Goal: Entertainment & Leisure: Consume media (video, audio)

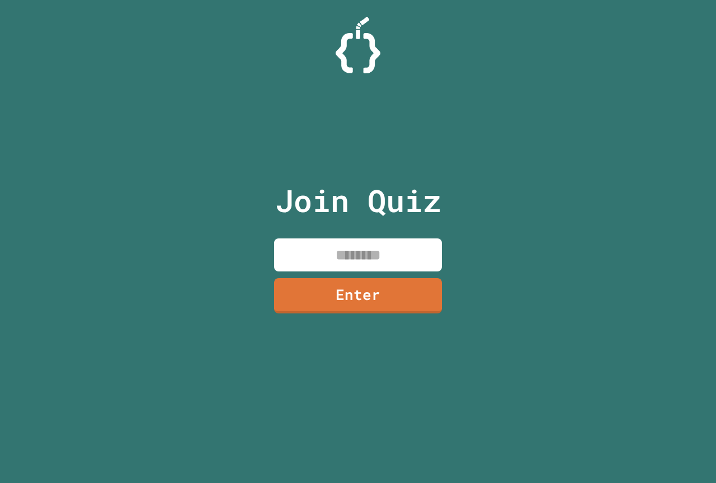
click at [367, 264] on input at bounding box center [358, 254] width 168 height 33
type input "********"
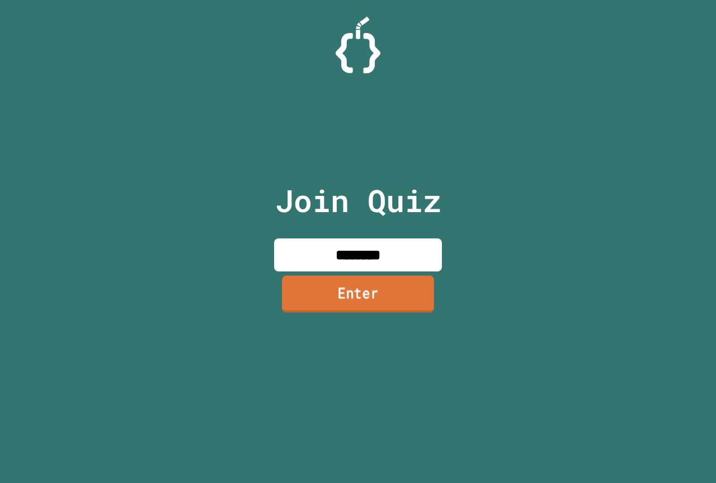
click at [371, 288] on link "Enter" at bounding box center [358, 293] width 152 height 37
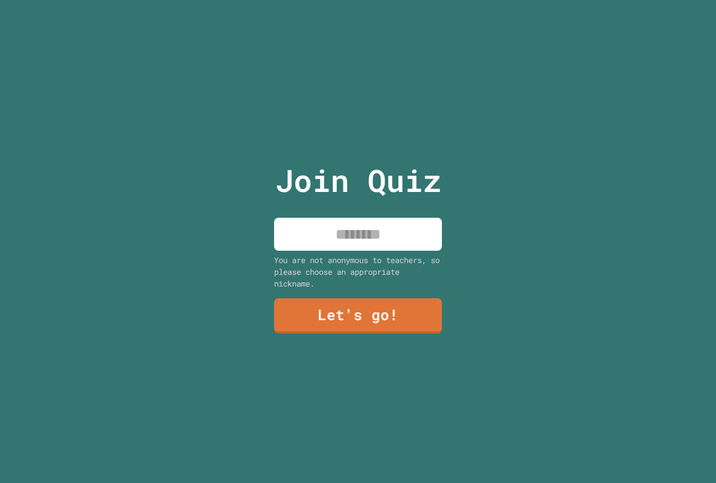
click at [377, 189] on p "Join Quiz" at bounding box center [358, 180] width 166 height 46
click at [391, 220] on input at bounding box center [358, 234] width 168 height 33
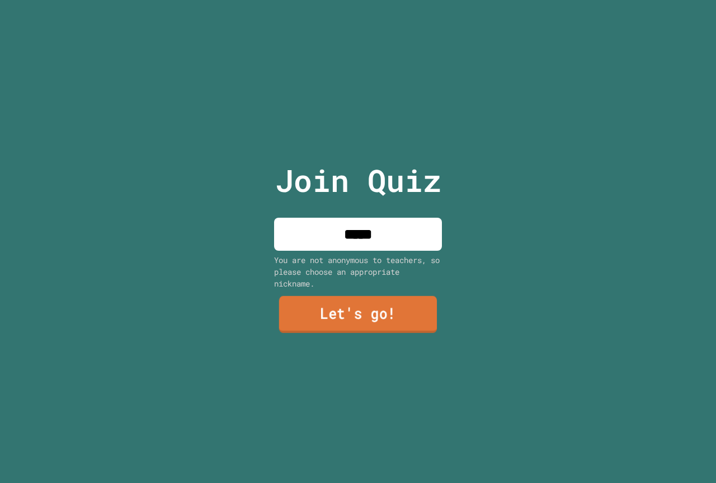
type input "*****"
click at [351, 305] on link "Let's go!" at bounding box center [358, 314] width 158 height 37
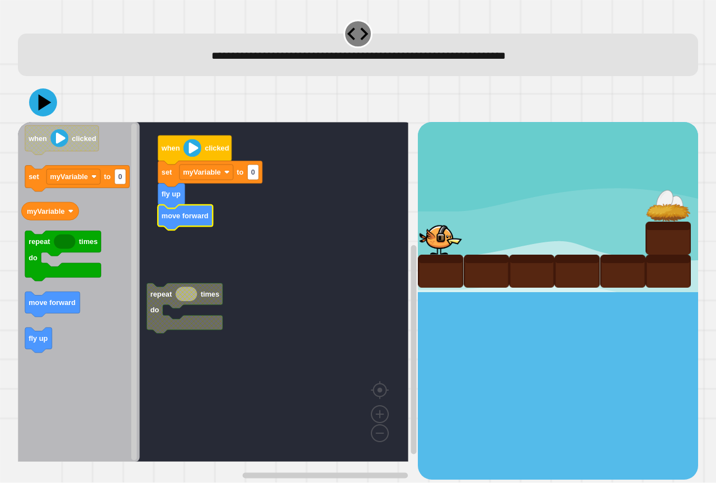
click at [68, 288] on icon "Blockly Workspace" at bounding box center [79, 292] width 122 height 340
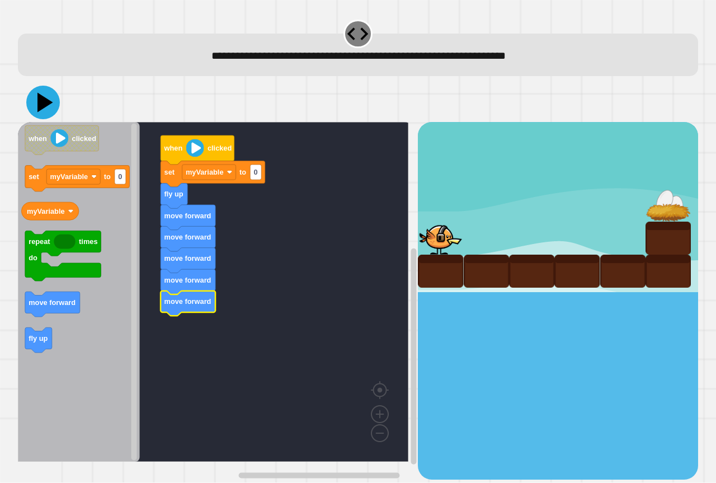
click at [45, 103] on icon at bounding box center [45, 103] width 16 height 20
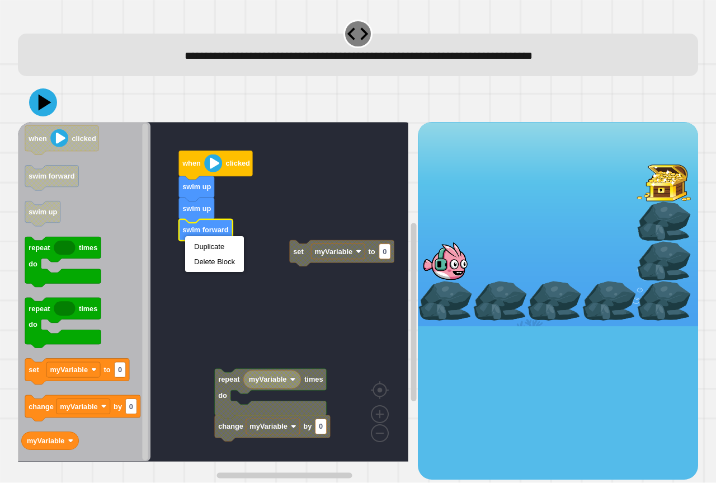
drag, startPoint x: 204, startPoint y: 238, endPoint x: 204, endPoint y: 248, distance: 10.1
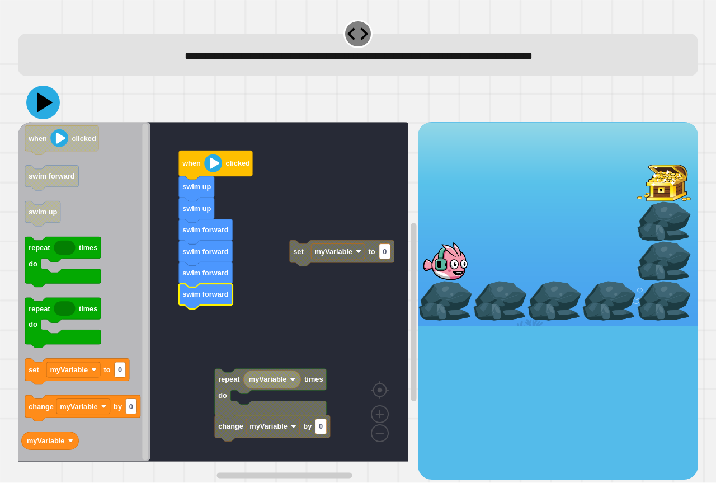
click at [43, 109] on icon at bounding box center [43, 103] width 34 height 34
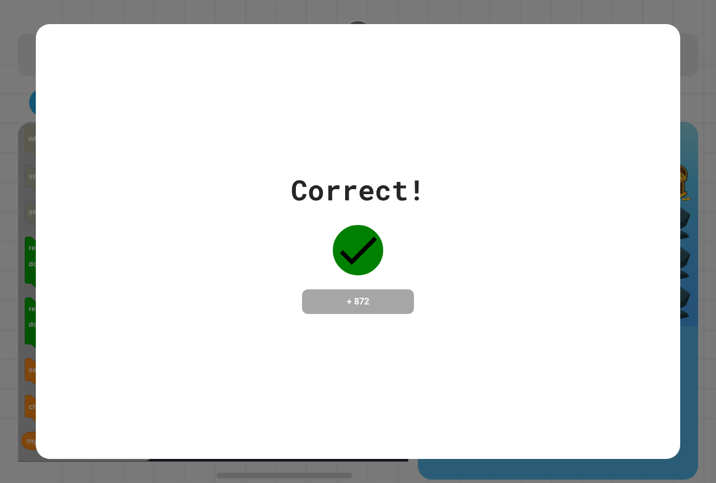
click at [21, 456] on div "Correct! + 872" at bounding box center [358, 241] width 716 height 483
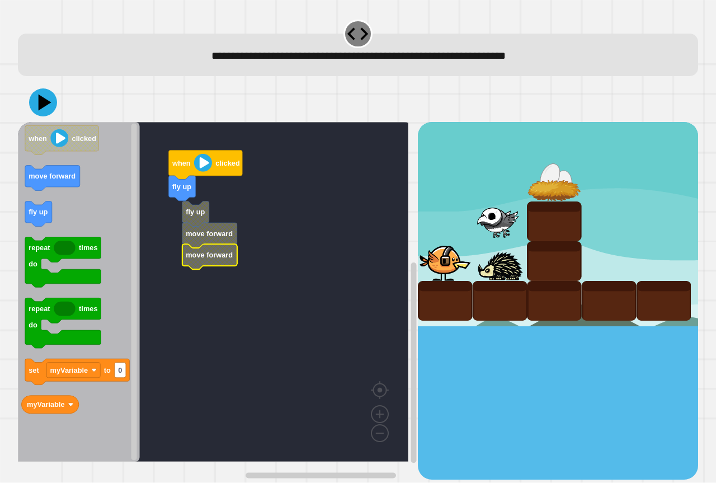
click at [192, 256] on g "when clicked fly up fly up move forward move forward" at bounding box center [221, 292] width 407 height 340
click at [190, 255] on text "move forward" at bounding box center [209, 255] width 47 height 8
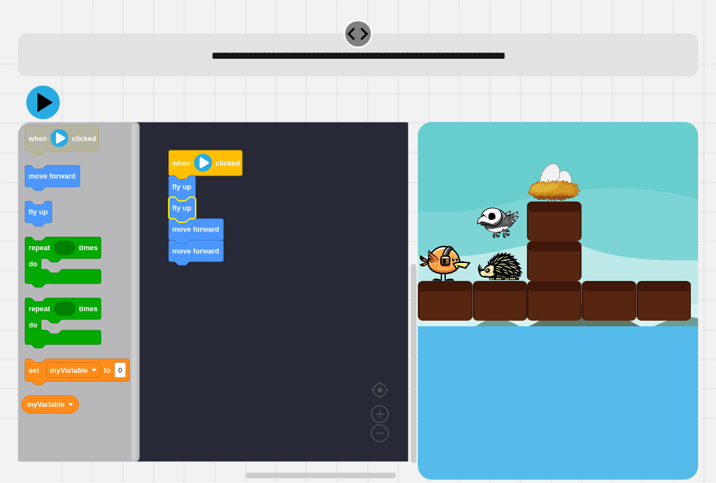
click at [40, 95] on icon at bounding box center [43, 103] width 34 height 34
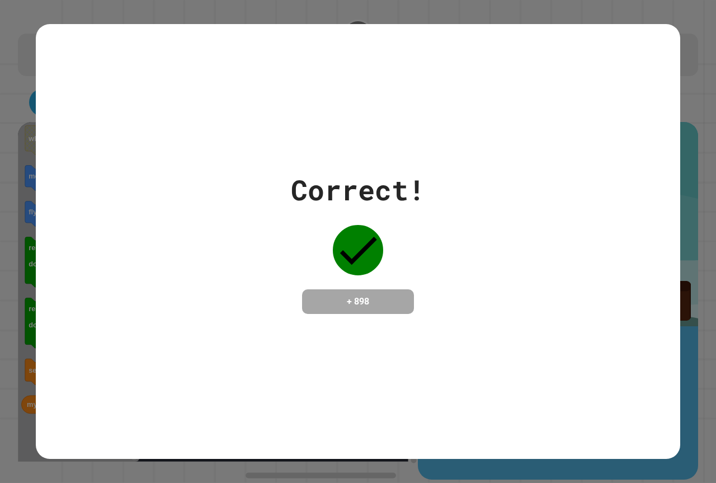
drag, startPoint x: 3, startPoint y: 480, endPoint x: 157, endPoint y: 162, distance: 352.9
click at [155, 161] on div "Correct! + 898" at bounding box center [358, 241] width 645 height 435
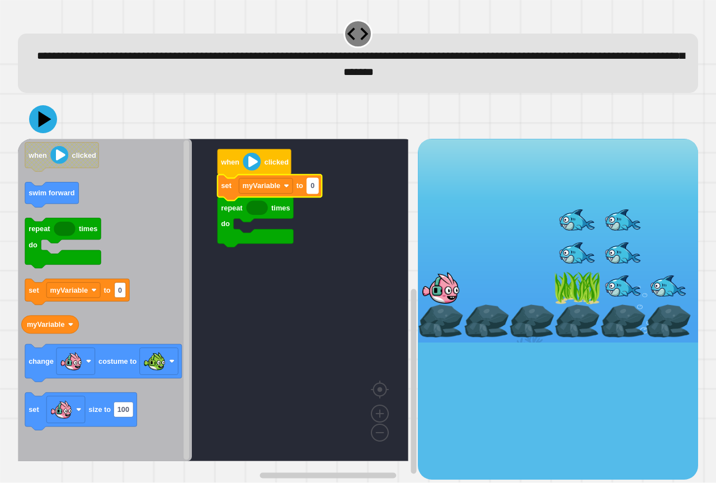
click at [312, 190] on text "0" at bounding box center [313, 186] width 4 height 8
type input "*"
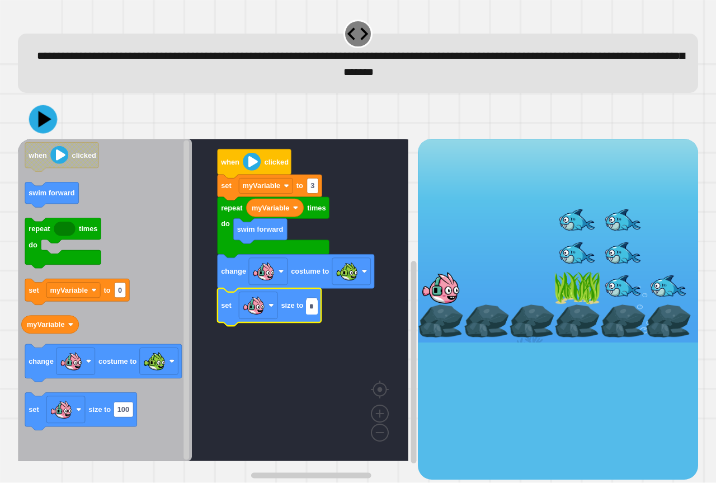
type input "*"
click at [34, 120] on icon at bounding box center [43, 119] width 29 height 29
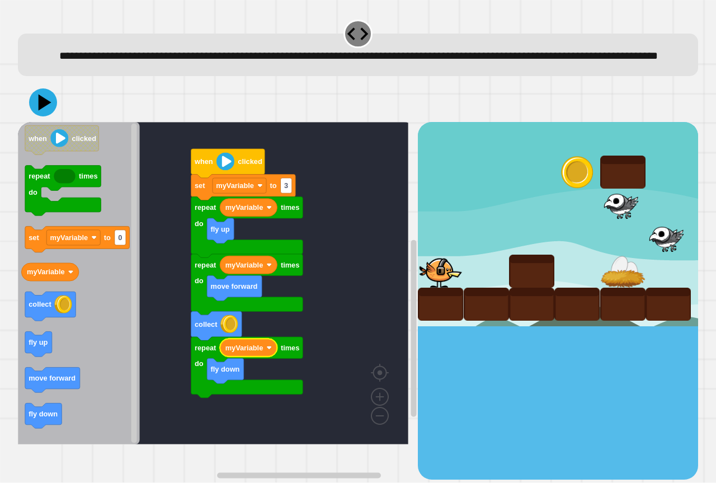
click at [51, 407] on icon "when clicked repeat times do set myVariable to 0 myVariable collect fly up move…" at bounding box center [79, 283] width 122 height 322
click at [47, 112] on icon at bounding box center [45, 103] width 16 height 20
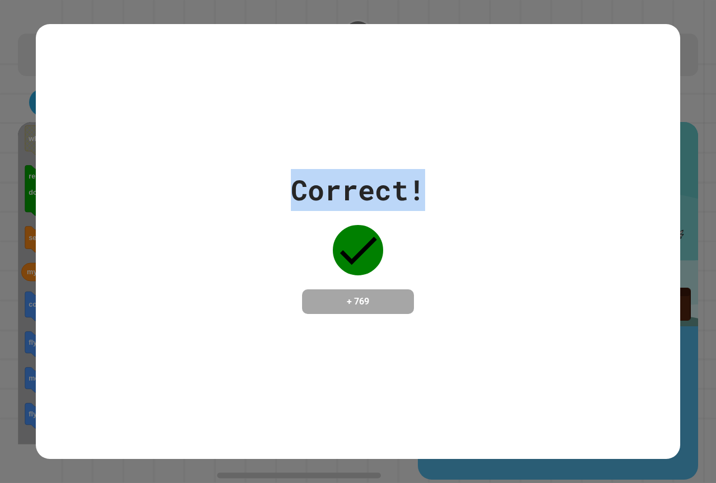
drag, startPoint x: 290, startPoint y: 180, endPoint x: 430, endPoint y: 178, distance: 139.9
click at [430, 178] on div "Correct! + 769" at bounding box center [358, 241] width 645 height 145
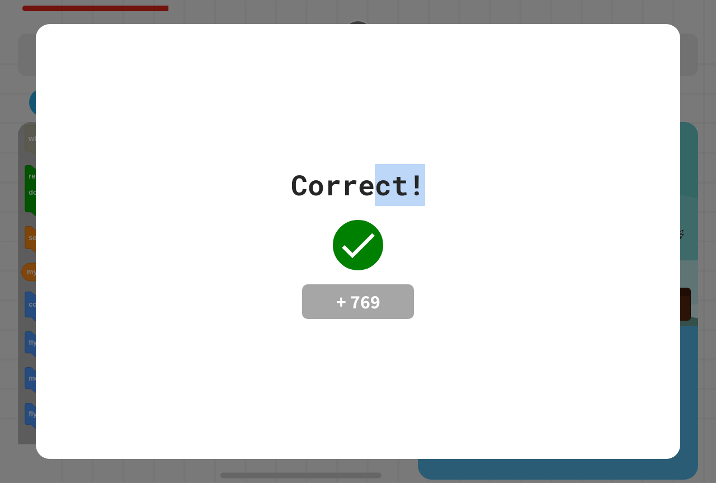
drag, startPoint x: 377, startPoint y: 180, endPoint x: 456, endPoint y: 40, distance: 160.6
click at [456, 40] on div "Correct! + 769" at bounding box center [358, 241] width 645 height 435
click at [456, 164] on div "Correct! + 769" at bounding box center [358, 241] width 645 height 155
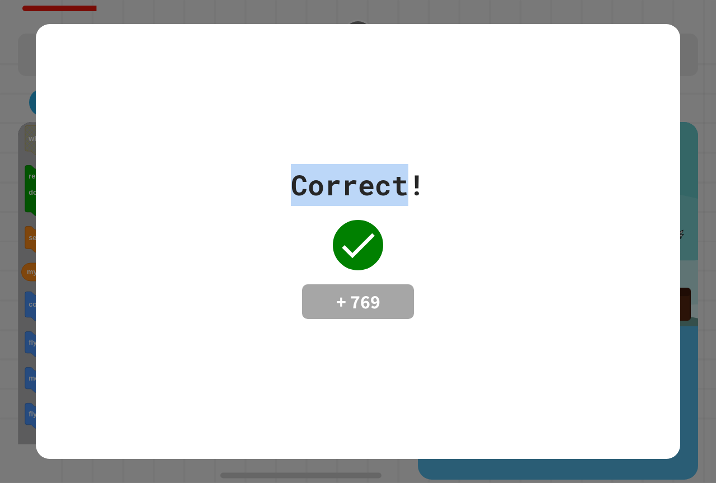
drag, startPoint x: 409, startPoint y: 179, endPoint x: 245, endPoint y: 177, distance: 163.4
click at [245, 177] on div "Correct! + 769" at bounding box center [358, 241] width 645 height 155
drag, startPoint x: 251, startPoint y: 172, endPoint x: 406, endPoint y: 210, distance: 160.2
click at [406, 211] on div "Correct! + 769" at bounding box center [358, 241] width 645 height 155
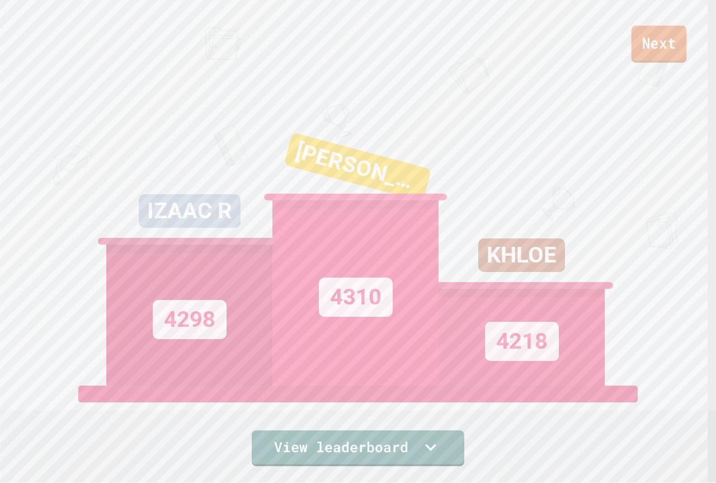
click at [635, 49] on link "Next" at bounding box center [659, 44] width 55 height 37
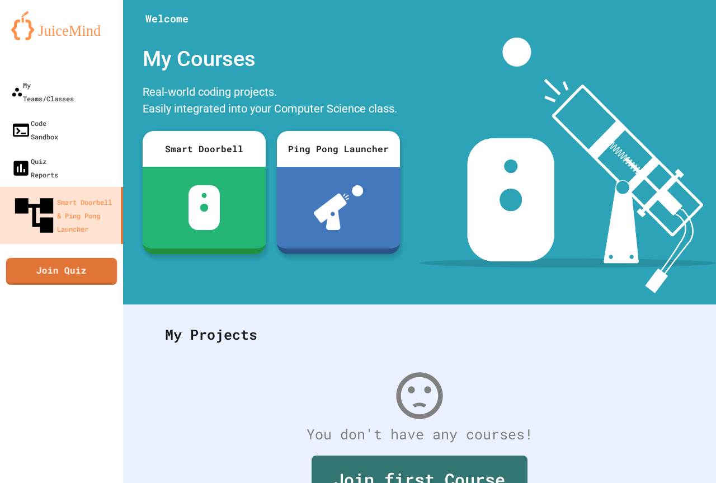
click at [16, 257] on link "Join Quiz" at bounding box center [61, 270] width 111 height 27
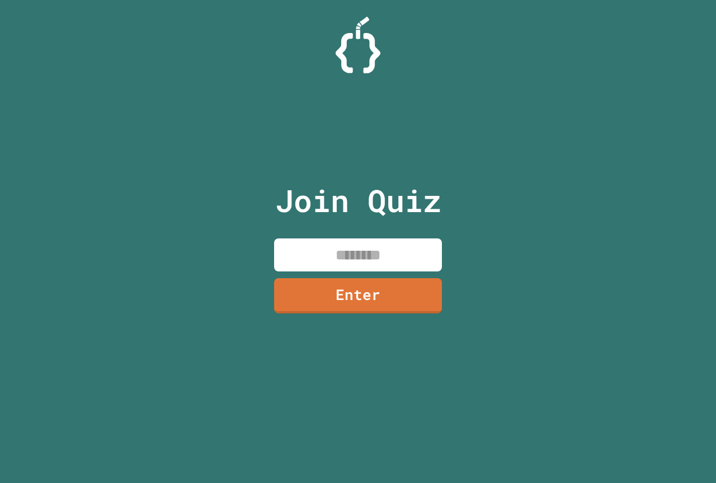
click at [321, 248] on input at bounding box center [358, 254] width 168 height 33
type input "********"
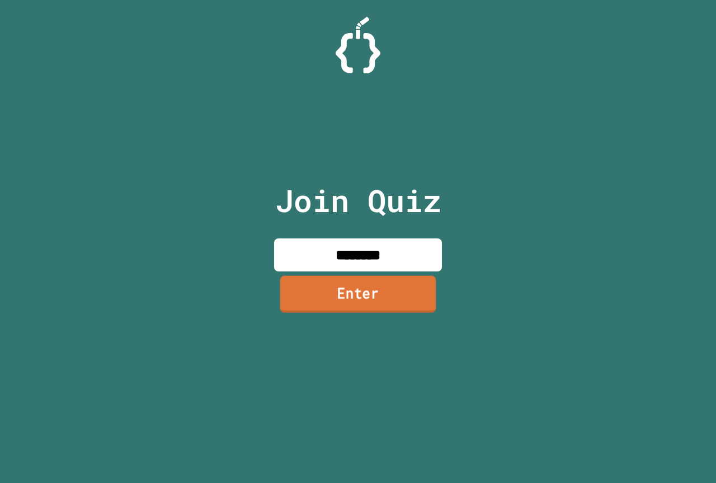
click at [347, 283] on link "Enter" at bounding box center [358, 293] width 156 height 37
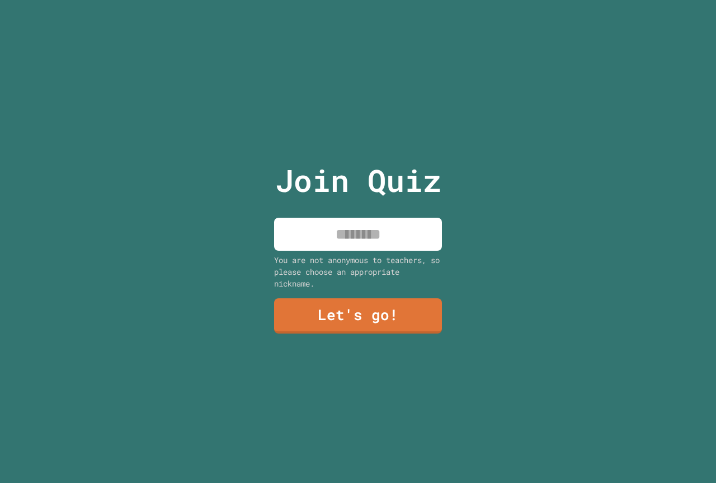
click at [343, 212] on div "Join Quiz You are not anonymous to teachers, so please choose an appropriate ni…" at bounding box center [358, 241] width 189 height 483
click at [339, 221] on input at bounding box center [358, 234] width 168 height 33
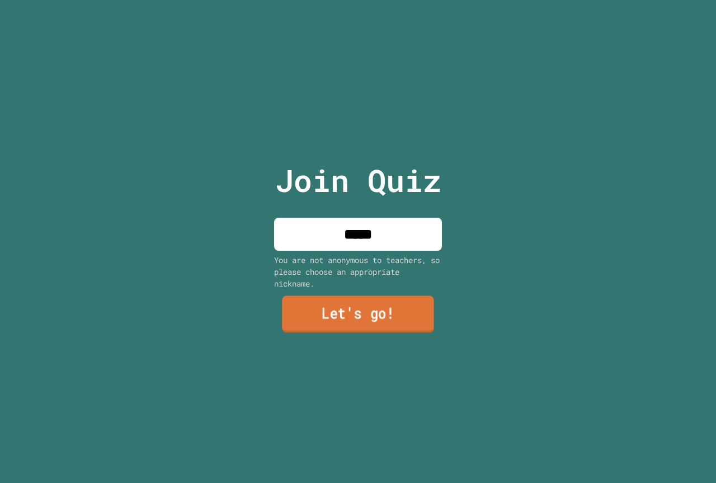
type input "*****"
click at [342, 308] on link "Let's go!" at bounding box center [358, 314] width 152 height 37
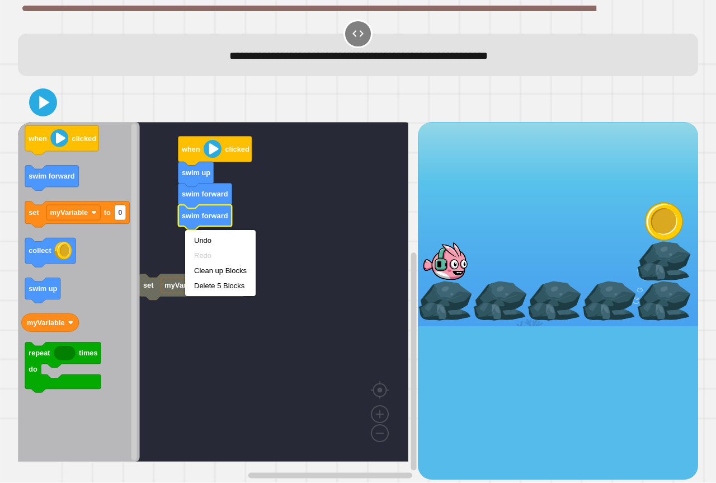
click at [205, 209] on icon "Blockly Workspace" at bounding box center [206, 217] width 54 height 25
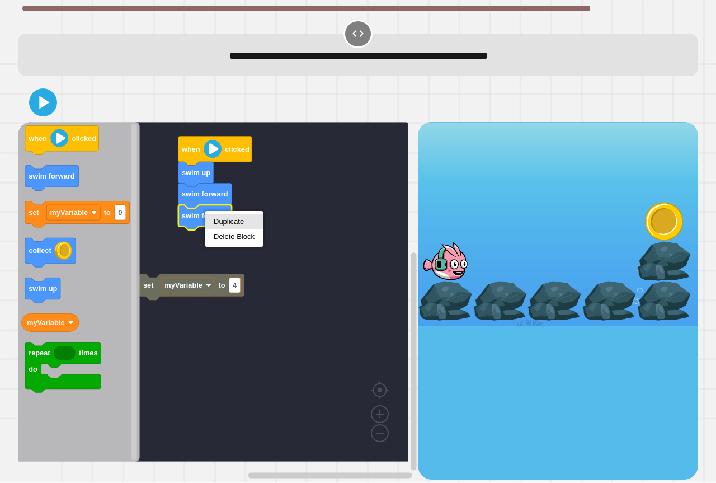
drag, startPoint x: 228, startPoint y: 219, endPoint x: 227, endPoint y: 225, distance: 5.8
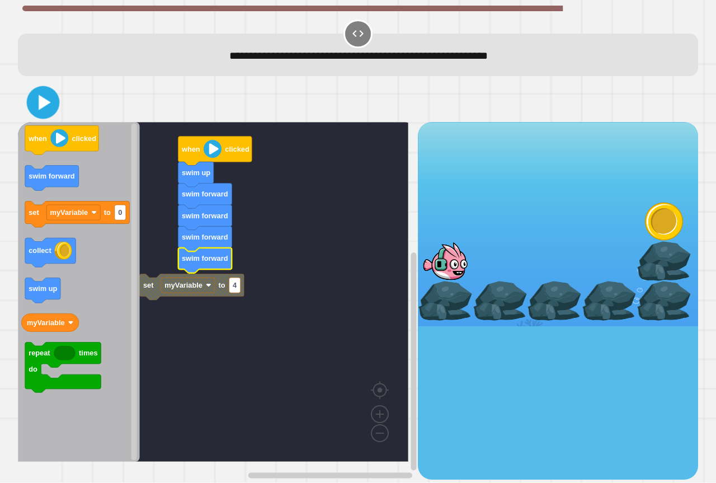
click at [31, 96] on icon at bounding box center [43, 103] width 26 height 26
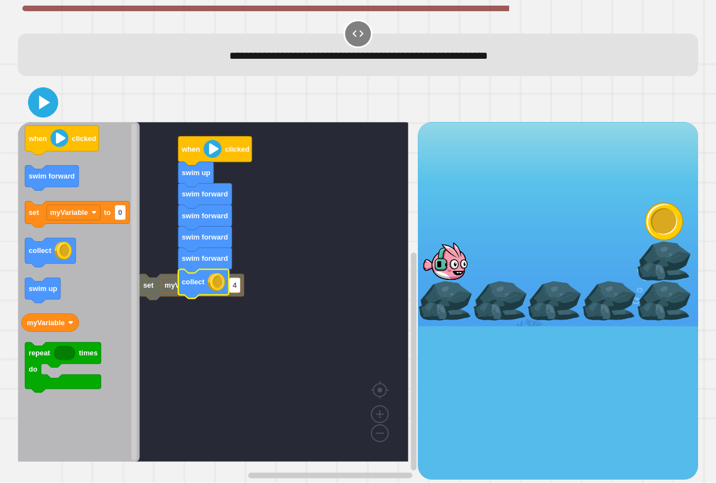
click at [40, 97] on icon at bounding box center [44, 103] width 11 height 14
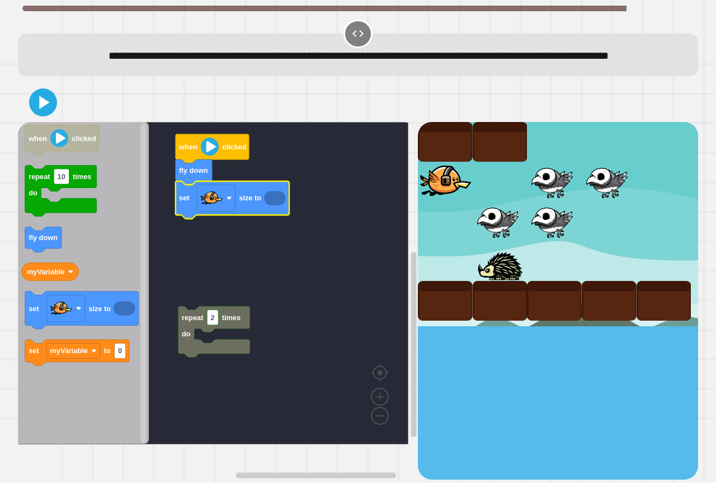
click at [281, 219] on icon "Blockly Workspace" at bounding box center [233, 199] width 114 height 37
click at [278, 206] on icon "Blockly Workspace" at bounding box center [274, 198] width 21 height 15
click at [277, 206] on icon "Blockly Workspace" at bounding box center [274, 198] width 21 height 15
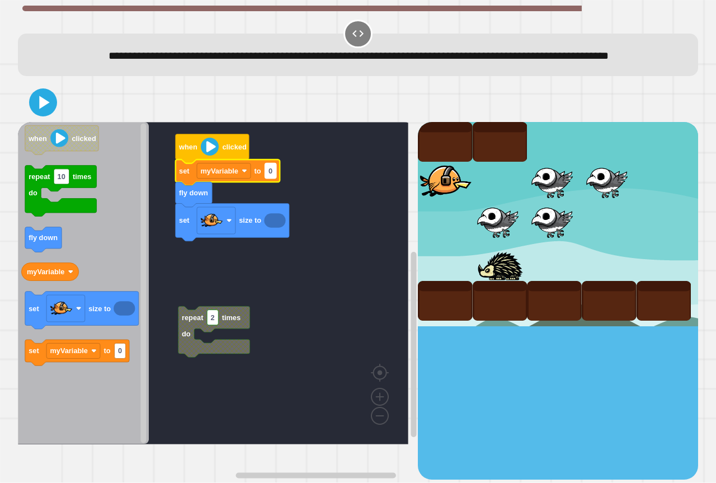
click at [275, 179] on rect "Blockly Workspace" at bounding box center [270, 170] width 11 height 15
type input "*****"
type input "***"
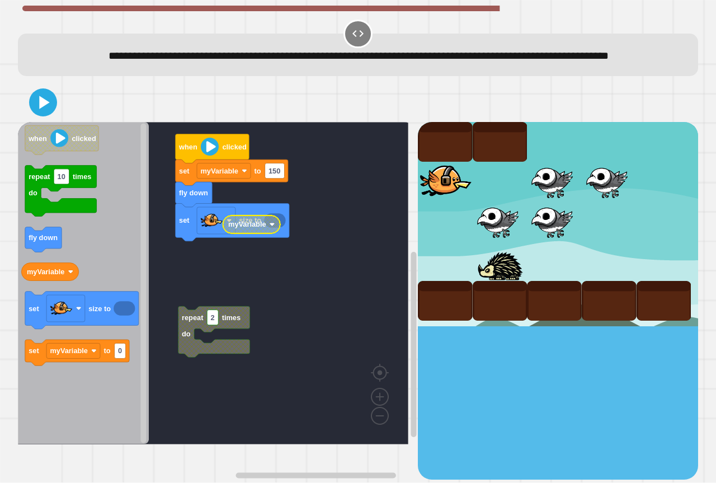
click at [271, 233] on icon "Blockly Workspace" at bounding box center [251, 224] width 57 height 18
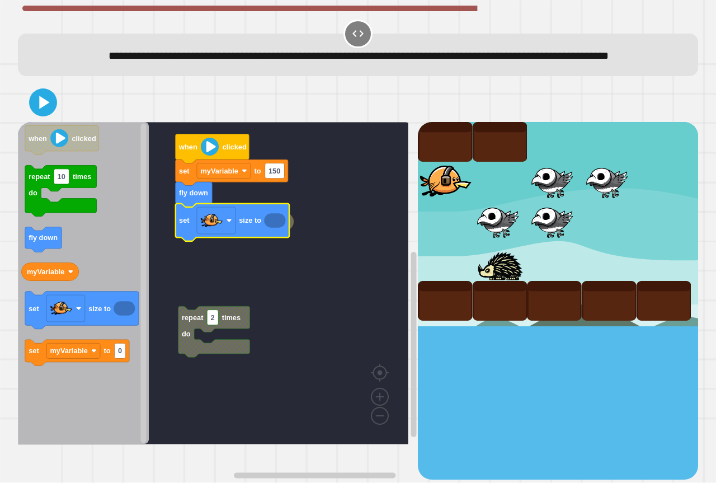
click at [271, 228] on icon "Blockly Workspace" at bounding box center [274, 221] width 21 height 15
click at [281, 242] on g "repeat 2 times do myVariable when clicked set myVariable to 150 fly down set si…" at bounding box center [221, 283] width 407 height 322
click at [43, 116] on icon at bounding box center [43, 102] width 27 height 27
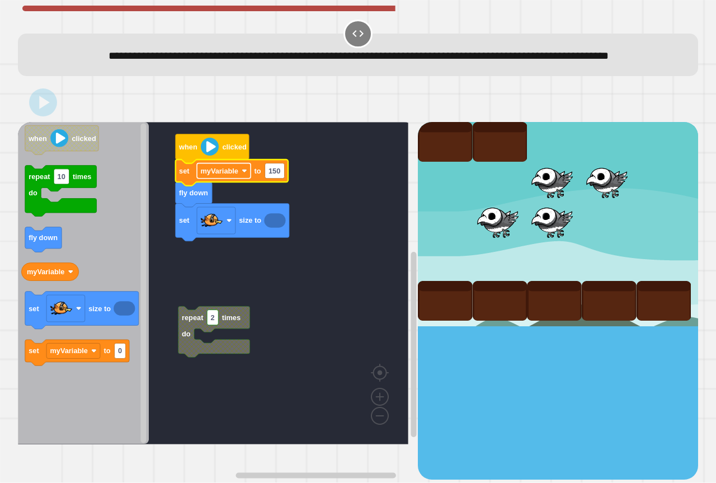
click at [234, 179] on rect "Blockly Workspace" at bounding box center [224, 170] width 54 height 15
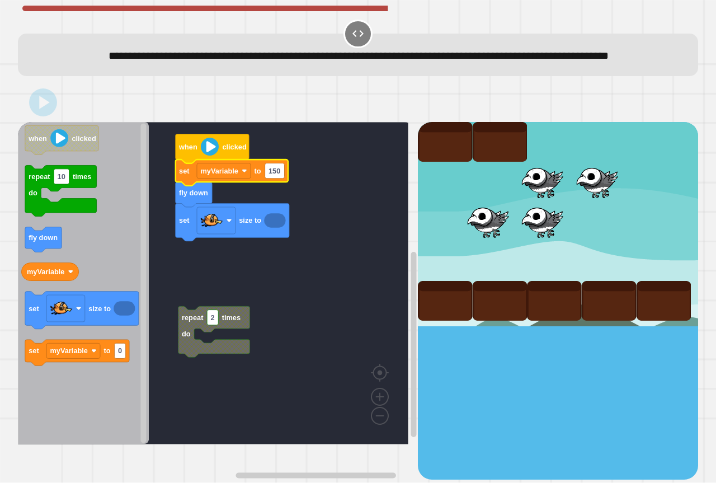
click at [343, 227] on rect "Blockly Workspace" at bounding box center [213, 283] width 391 height 322
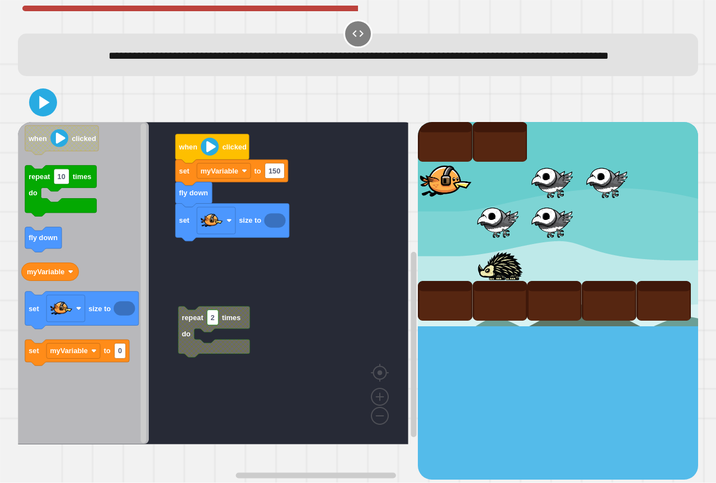
click at [109, 190] on icon "Blockly Workspace" at bounding box center [83, 283] width 131 height 322
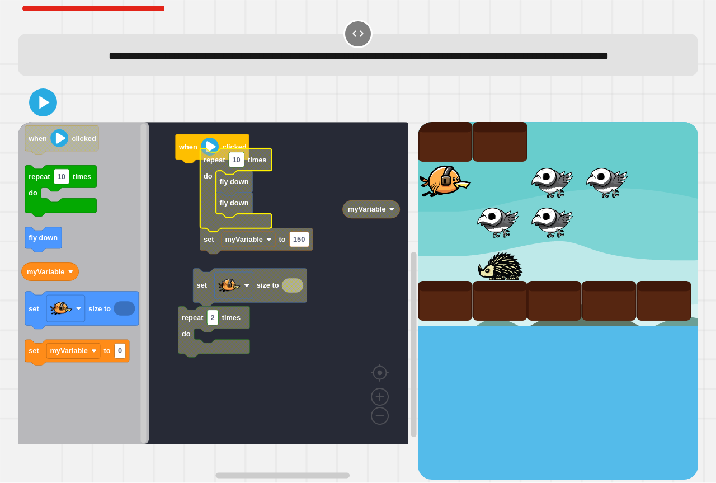
click at [214, 228] on icon "Blockly Workspace" at bounding box center [236, 190] width 72 height 83
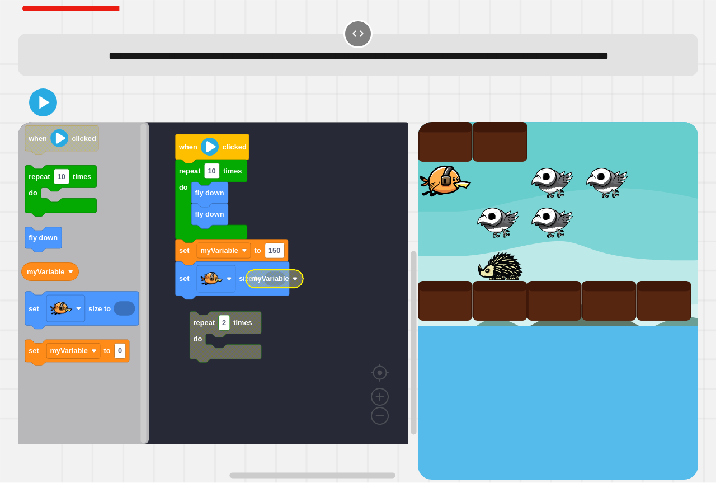
click at [285, 283] on text "myVariable" at bounding box center [270, 279] width 38 height 8
click at [272, 283] on text "myVariable" at bounding box center [270, 279] width 38 height 8
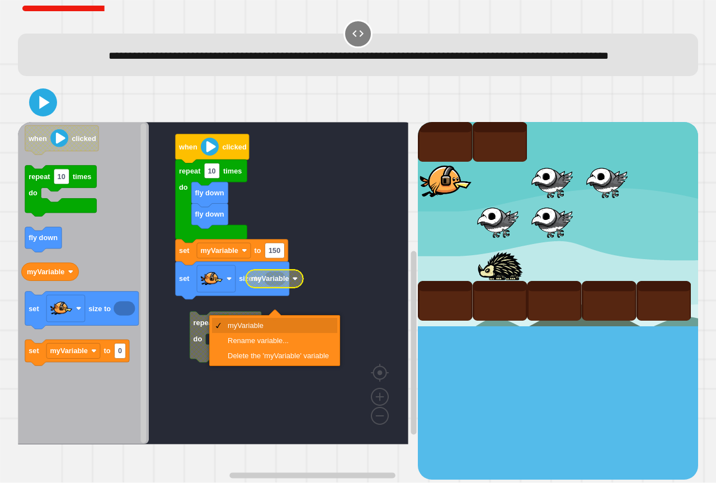
click at [272, 283] on text "myVariable" at bounding box center [270, 279] width 38 height 8
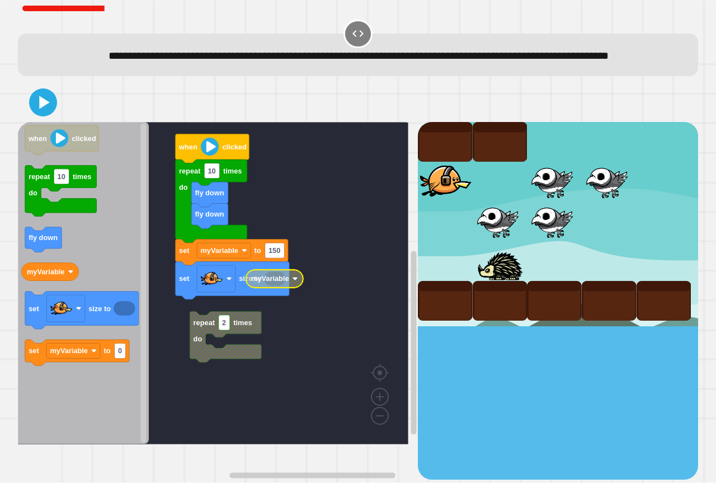
click at [272, 283] on text "myVariable" at bounding box center [270, 279] width 38 height 8
drag, startPoint x: 26, startPoint y: 122, endPoint x: 42, endPoint y: 116, distance: 16.6
click at [27, 122] on div at bounding box center [358, 102] width 680 height 39
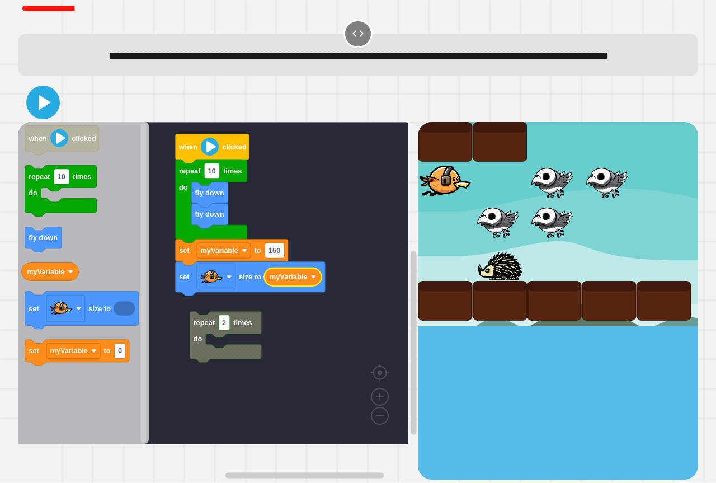
click at [44, 116] on icon at bounding box center [43, 102] width 27 height 27
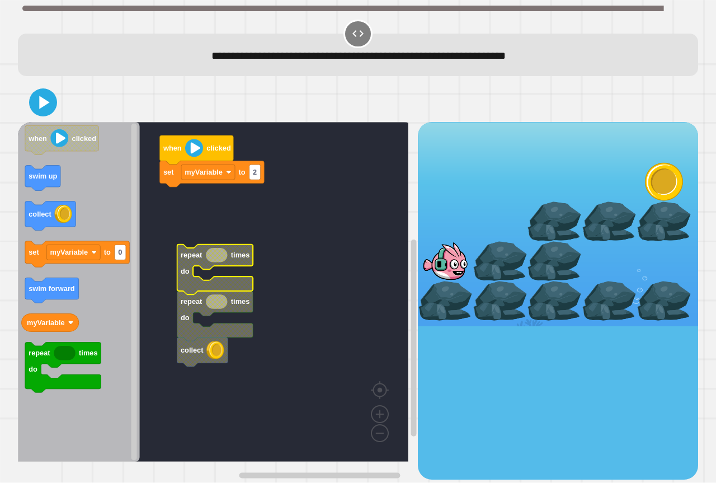
click at [174, 189] on rect "Blockly Workspace" at bounding box center [213, 292] width 391 height 340
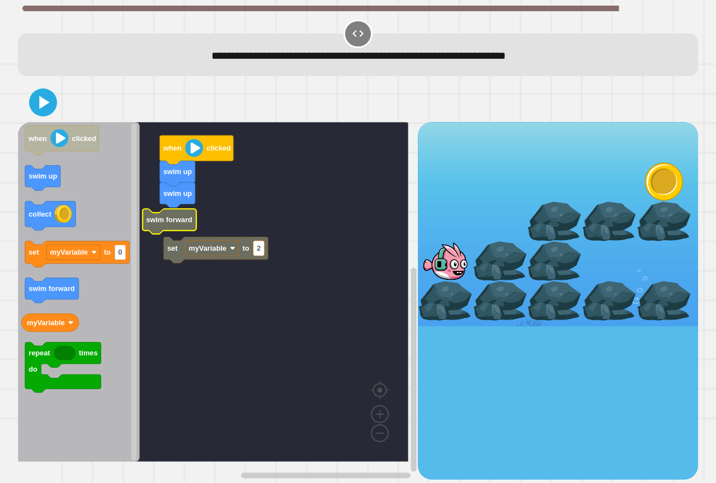
click at [177, 257] on g "set myVariable to 2 when clicked swim up swim up swim forward" at bounding box center [221, 292] width 407 height 340
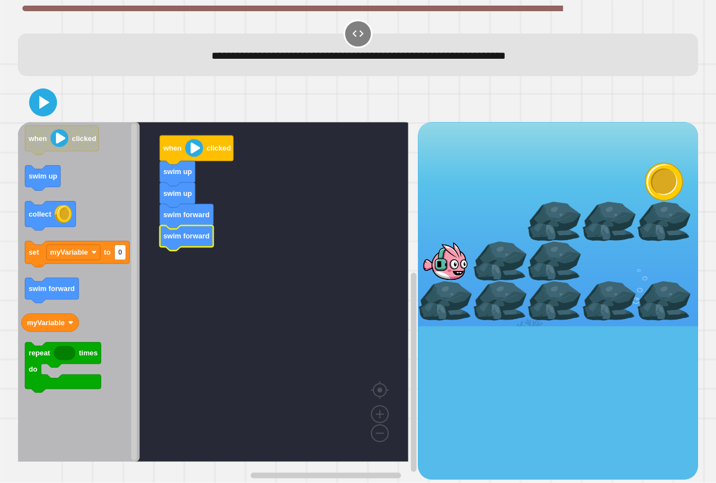
click at [187, 247] on div "when clicked swim up swim up swim forward swim forward when clicked swim up col…" at bounding box center [218, 300] width 400 height 357
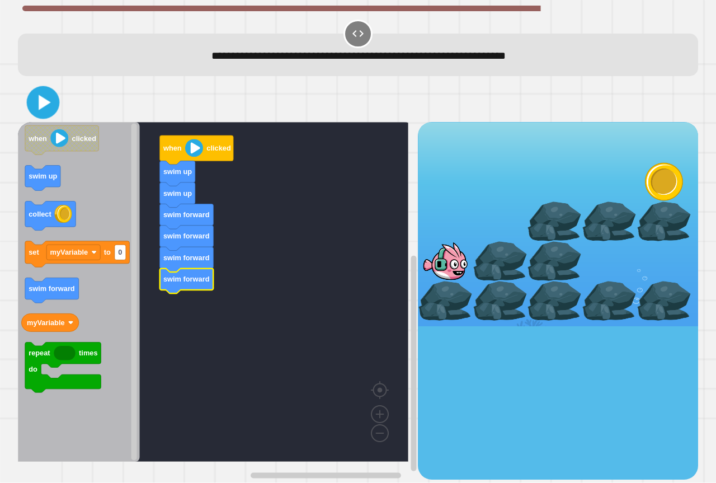
click at [34, 102] on icon at bounding box center [43, 103] width 26 height 26
click at [56, 102] on icon at bounding box center [43, 102] width 27 height 27
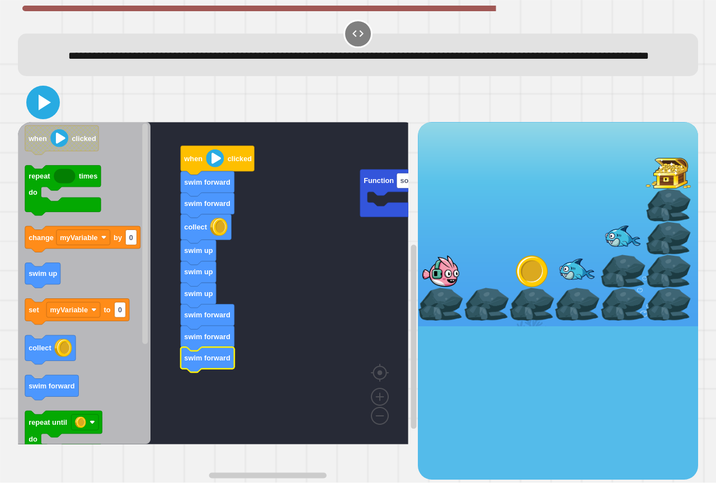
click at [48, 116] on icon at bounding box center [43, 102] width 27 height 27
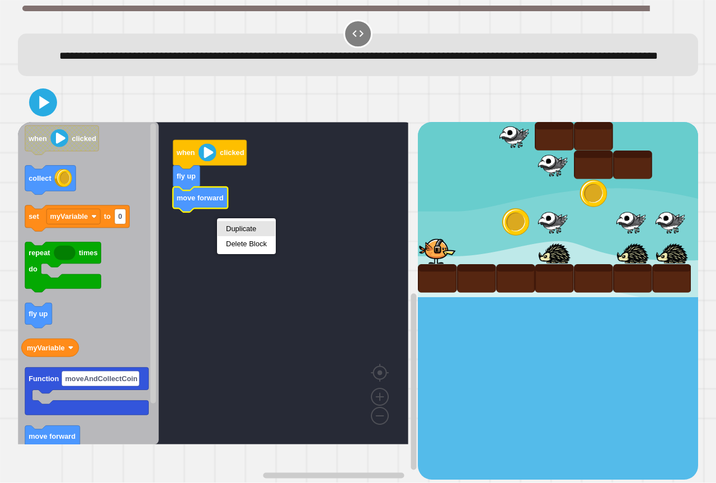
drag, startPoint x: 234, startPoint y: 226, endPoint x: 231, endPoint y: 232, distance: 6.3
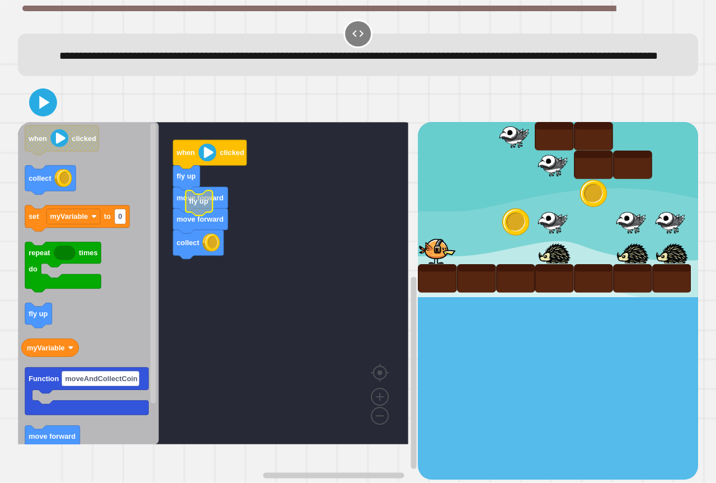
click at [196, 223] on g "when clicked fly up move forward move forward collect fly up" at bounding box center [221, 283] width 407 height 322
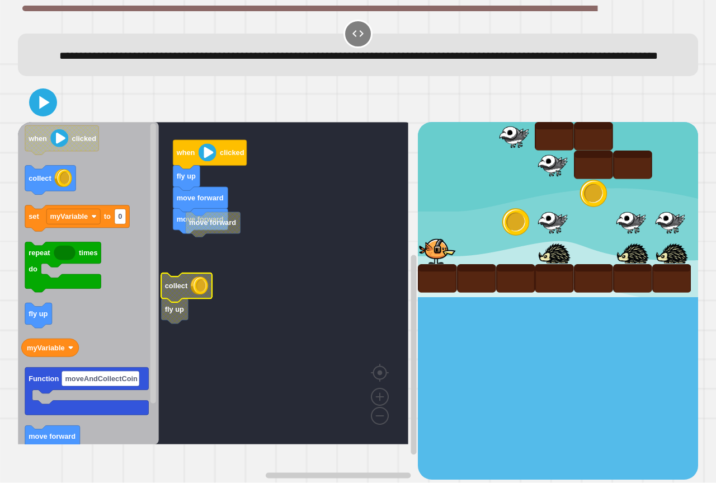
click at [212, 251] on g "when clicked fly up move forward move forward move forward collect fly up" at bounding box center [221, 283] width 407 height 322
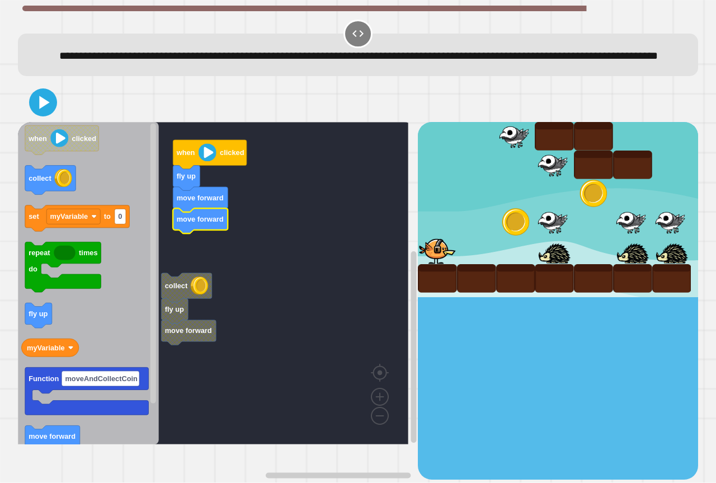
click at [194, 234] on icon "Blockly Workspace" at bounding box center [200, 221] width 55 height 25
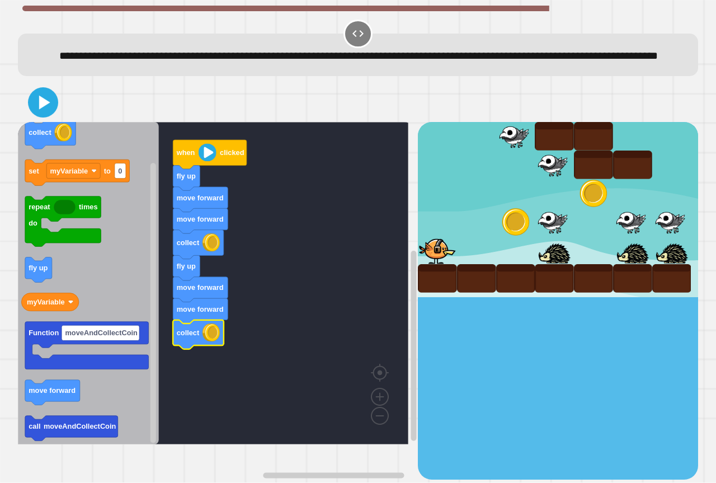
click at [44, 111] on icon at bounding box center [43, 103] width 24 height 24
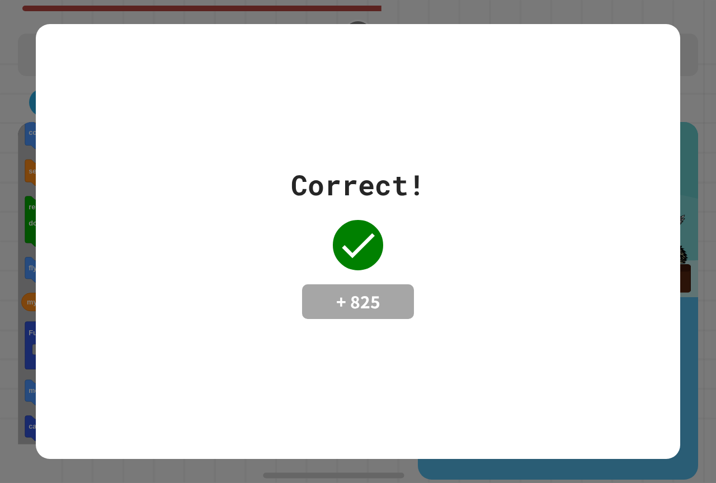
drag, startPoint x: 0, startPoint y: 69, endPoint x: 33, endPoint y: 384, distance: 316.8
click at [33, 384] on div "Correct! + 825" at bounding box center [358, 241] width 716 height 483
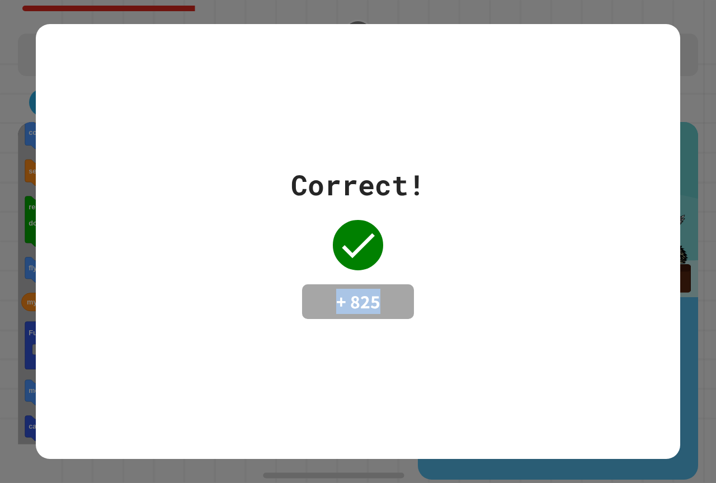
drag, startPoint x: 309, startPoint y: 299, endPoint x: 390, endPoint y: 298, distance: 81.2
click at [390, 298] on h4 "+ 825" at bounding box center [358, 302] width 90 height 24
drag, startPoint x: 367, startPoint y: 301, endPoint x: 340, endPoint y: 301, distance: 26.3
drag, startPoint x: 340, startPoint y: 301, endPoint x: 312, endPoint y: 303, distance: 28.6
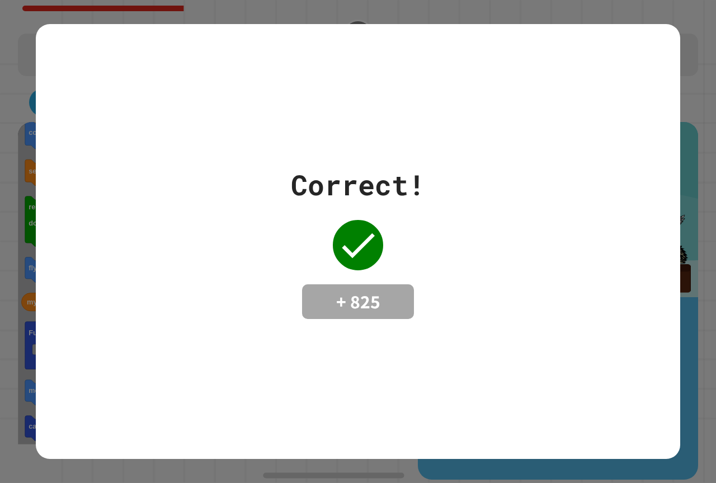
click at [313, 303] on h4 "+ 825" at bounding box center [358, 302] width 90 height 24
drag, startPoint x: 335, startPoint y: 300, endPoint x: 381, endPoint y: 299, distance: 46.5
click at [381, 299] on h4 "+ 825" at bounding box center [358, 302] width 90 height 24
drag, startPoint x: 381, startPoint y: 298, endPoint x: 314, endPoint y: 407, distance: 128.6
click at [314, 407] on div "Correct! + 825" at bounding box center [358, 241] width 645 height 435
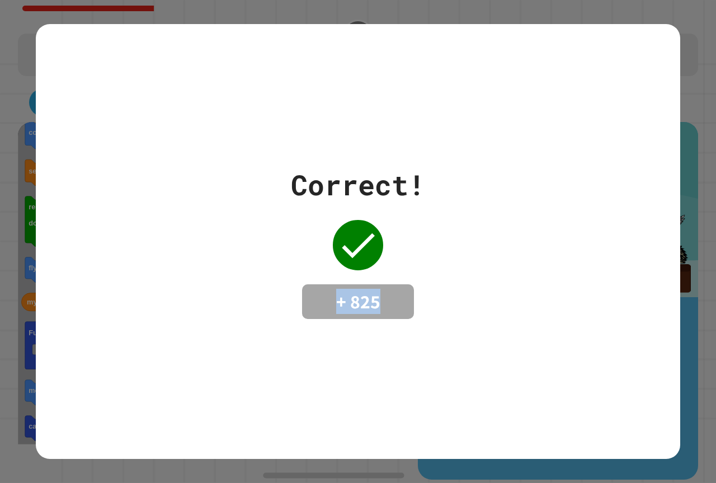
drag, startPoint x: 331, startPoint y: 294, endPoint x: 374, endPoint y: 297, distance: 43.2
click at [374, 297] on h4 "+ 825" at bounding box center [358, 302] width 90 height 24
click at [367, 233] on icon at bounding box center [358, 245] width 33 height 25
click at [406, 298] on div "+ 825" at bounding box center [358, 301] width 112 height 35
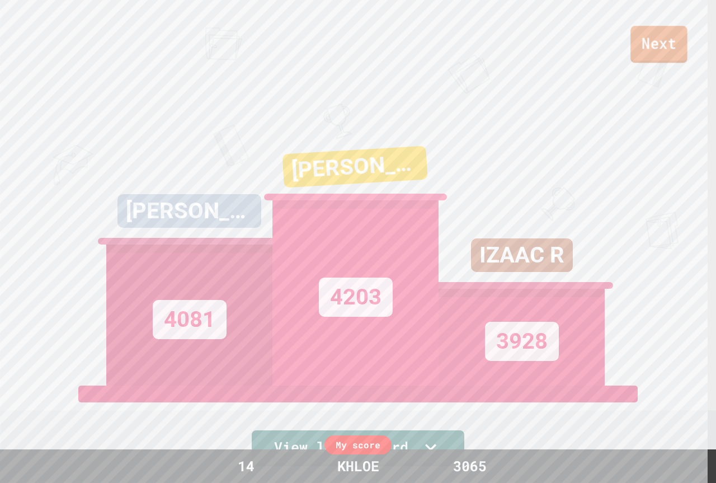
click at [669, 34] on link "Next" at bounding box center [659, 44] width 57 height 37
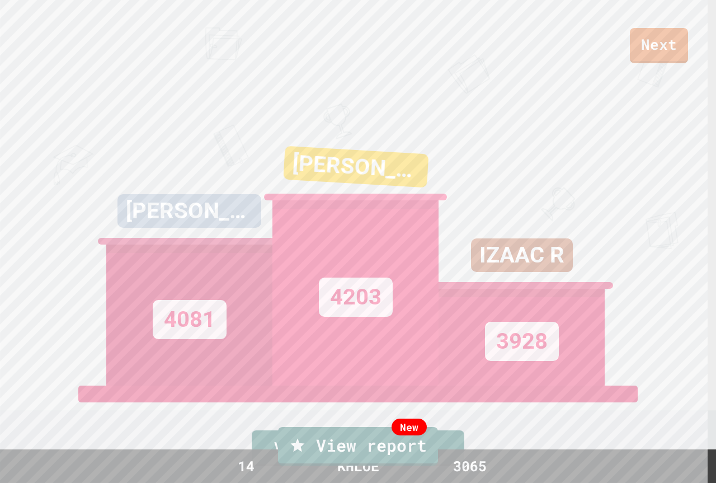
drag, startPoint x: 521, startPoint y: 148, endPoint x: 431, endPoint y: 161, distance: 90.4
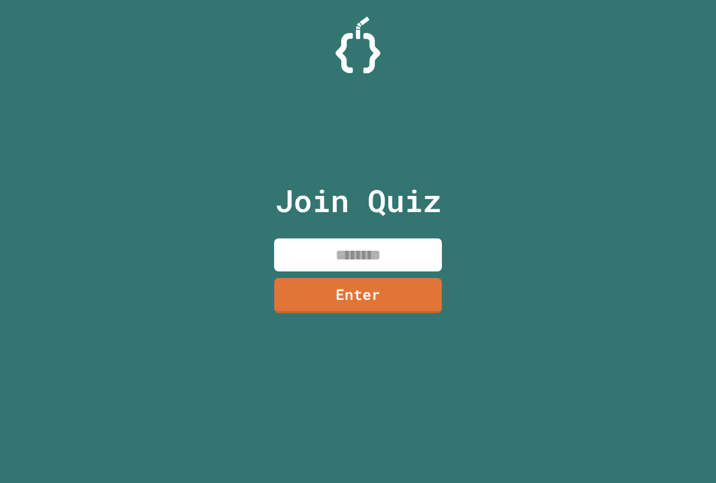
click at [412, 259] on input at bounding box center [358, 254] width 168 height 33
type input "********"
click at [309, 302] on link "Enter" at bounding box center [359, 294] width 170 height 37
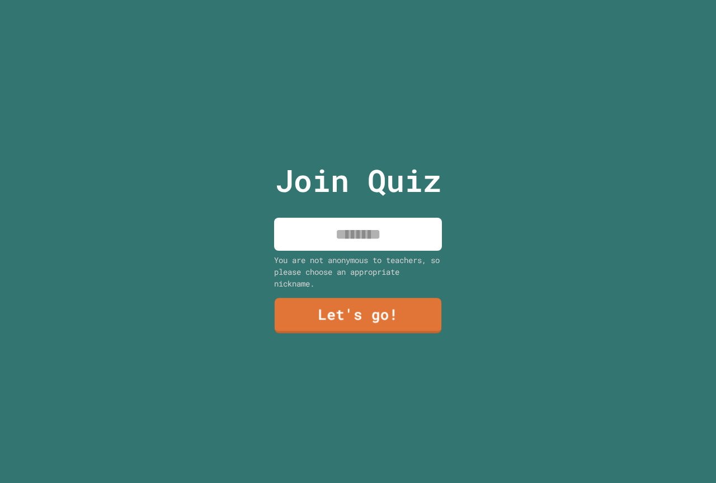
click at [349, 222] on input at bounding box center [358, 234] width 168 height 33
type input "**********"
click at [393, 304] on link "Let's go!" at bounding box center [359, 315] width 170 height 37
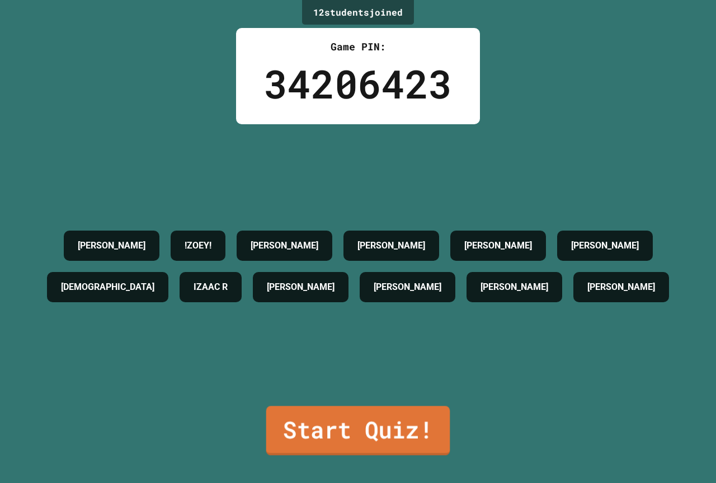
click at [395, 426] on link "Start Quiz!" at bounding box center [358, 430] width 184 height 49
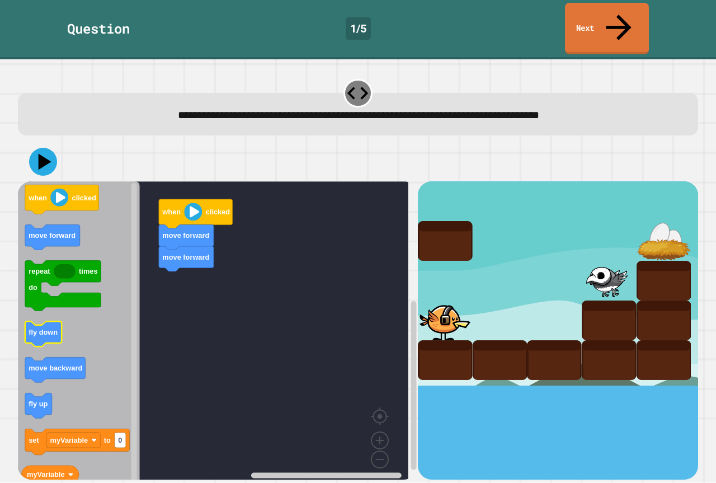
click at [45, 322] on rect "Blockly Workspace" at bounding box center [43, 334] width 37 height 25
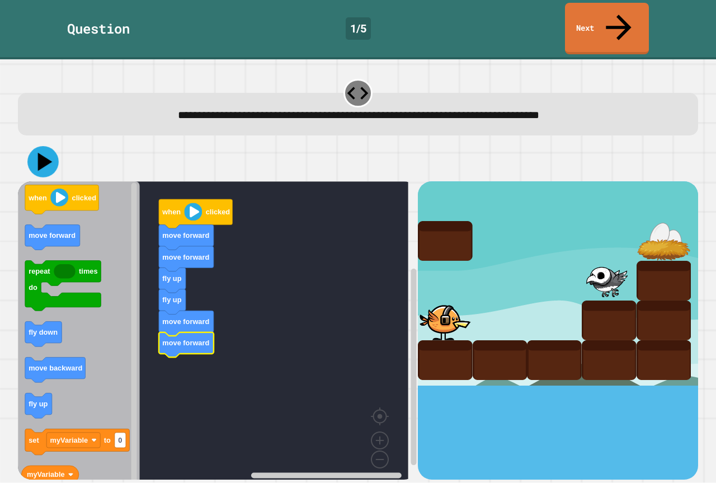
click at [30, 147] on icon at bounding box center [42, 162] width 31 height 31
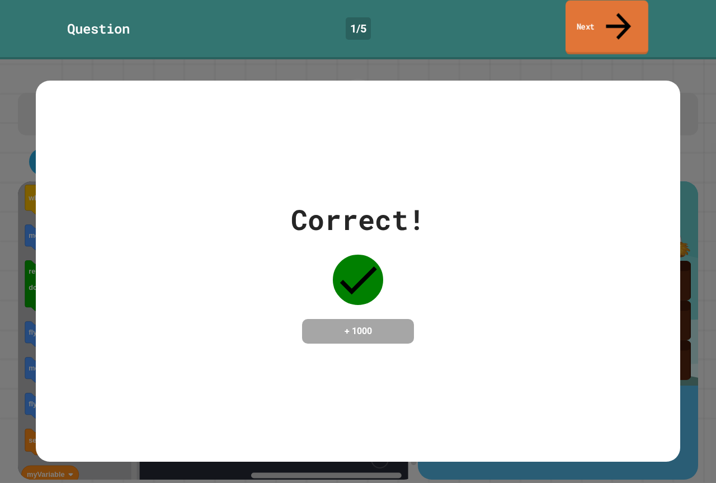
drag, startPoint x: 612, startPoint y: 16, endPoint x: 622, endPoint y: 14, distance: 9.7
click at [622, 14] on link "Next" at bounding box center [607, 28] width 83 height 54
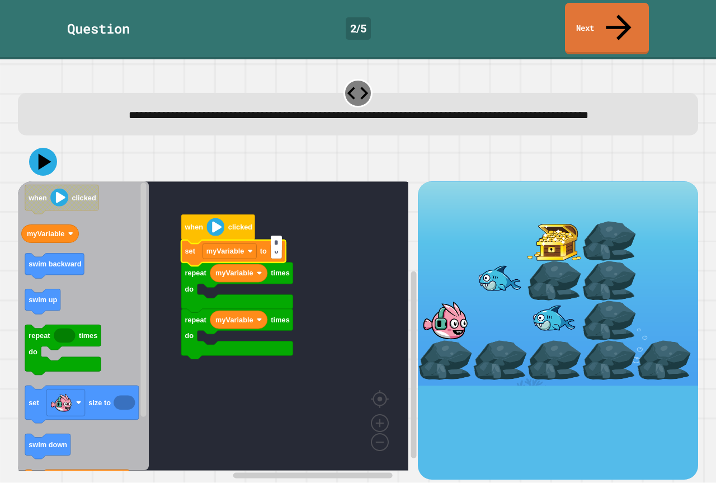
click at [274, 241] on input "*" at bounding box center [276, 243] width 11 height 15
click at [279, 243] on input "*" at bounding box center [276, 243] width 11 height 15
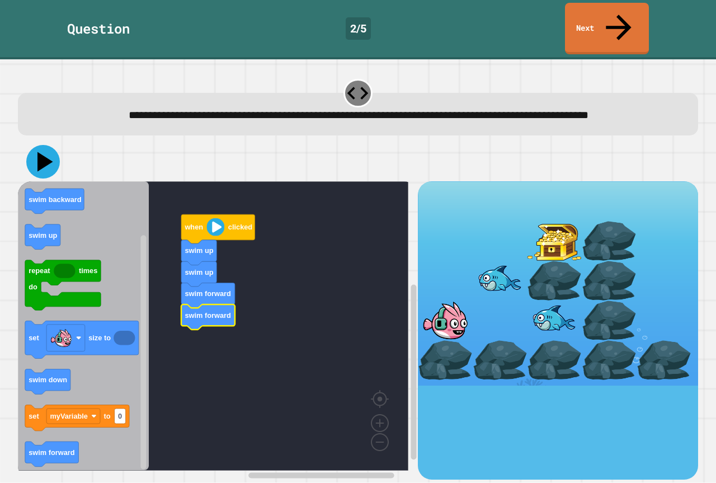
click at [31, 153] on icon at bounding box center [43, 162] width 34 height 34
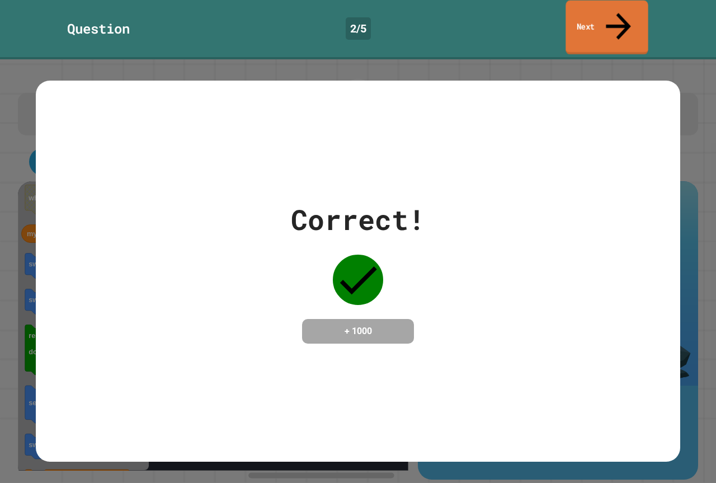
click at [605, 20] on link "Next" at bounding box center [607, 28] width 82 height 54
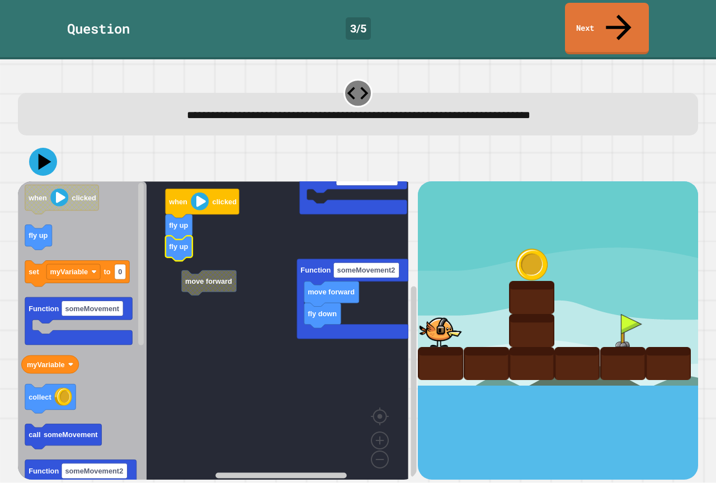
click at [194, 264] on g "Function someMovement fly down move forward Function someMovement2 move forward…" at bounding box center [221, 327] width 407 height 321
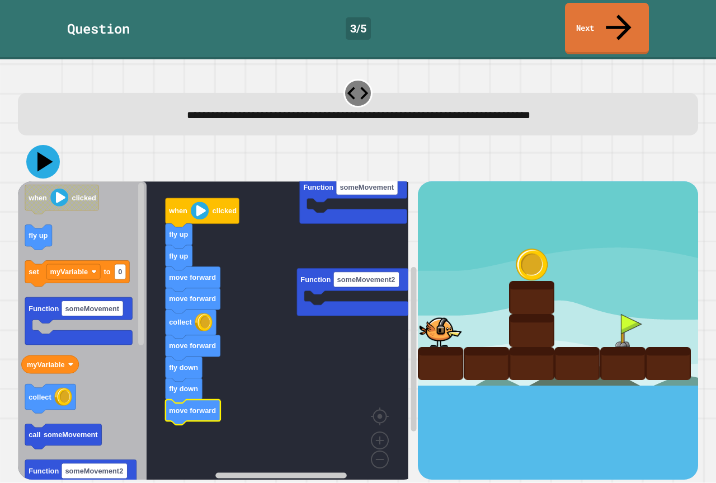
click at [54, 145] on icon at bounding box center [43, 162] width 34 height 34
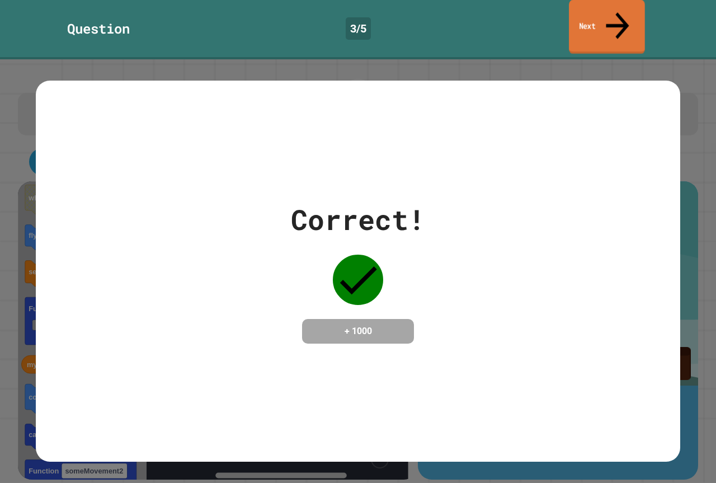
click at [642, 17] on link "Next" at bounding box center [607, 27] width 76 height 54
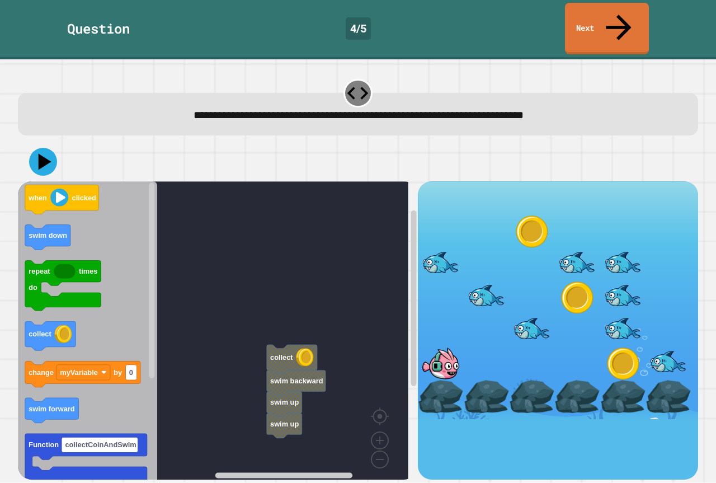
click at [174, 181] on div "swim up swim up swim backward collect when clicked swim down repeat times do co…" at bounding box center [218, 330] width 400 height 298
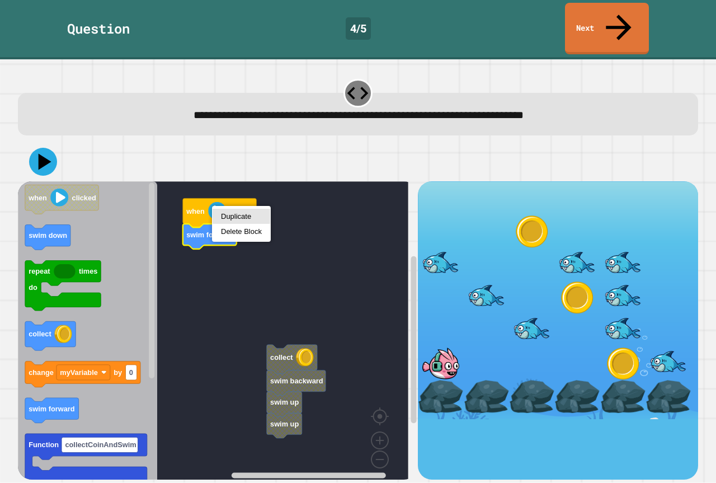
drag, startPoint x: 224, startPoint y: 209, endPoint x: 222, endPoint y: 221, distance: 11.9
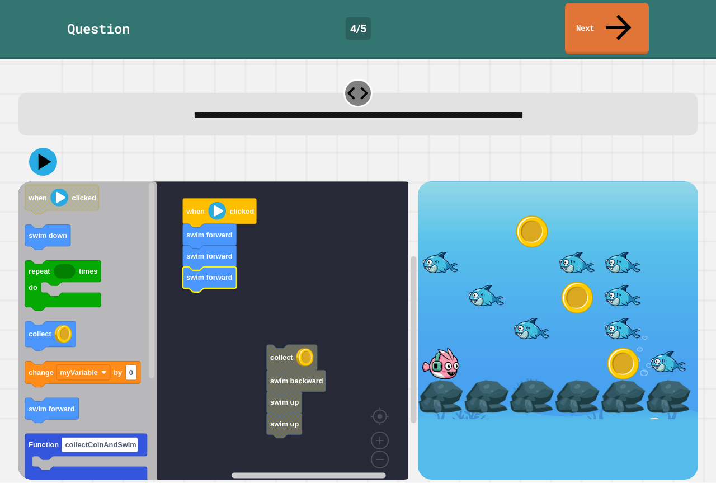
click at [230, 267] on icon "Blockly Workspace" at bounding box center [210, 279] width 54 height 25
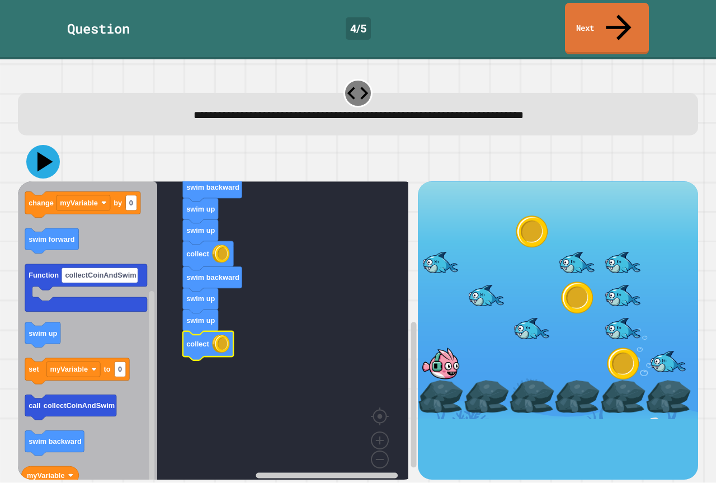
click at [51, 145] on icon at bounding box center [43, 162] width 34 height 34
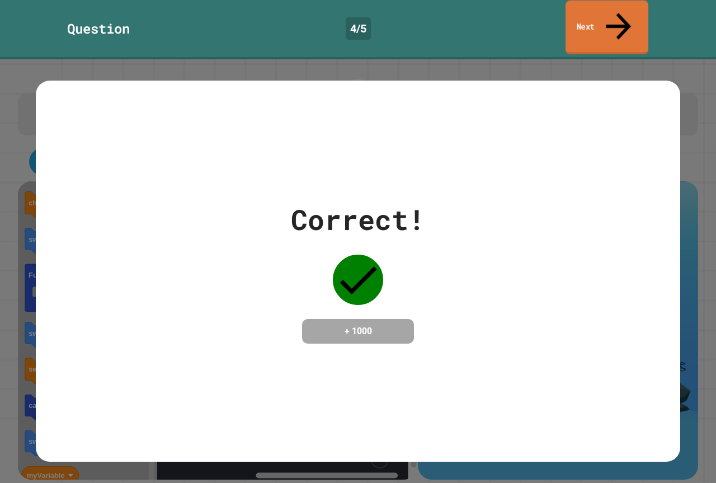
click at [620, 7] on icon at bounding box center [618, 26] width 37 height 40
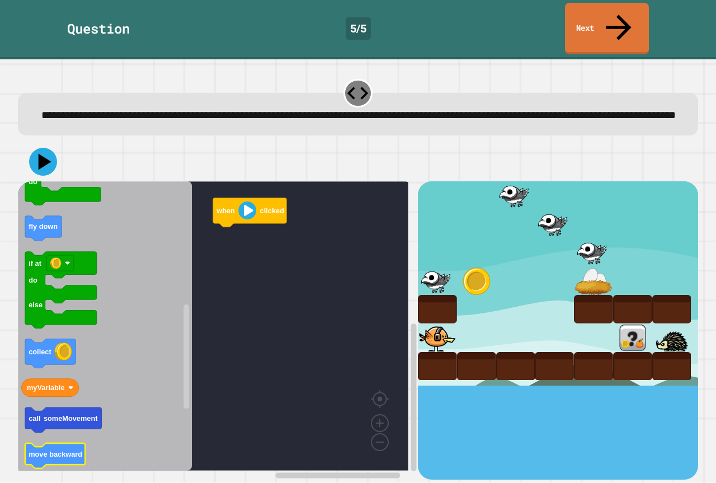
click at [51, 450] on text "move backward" at bounding box center [56, 454] width 54 height 8
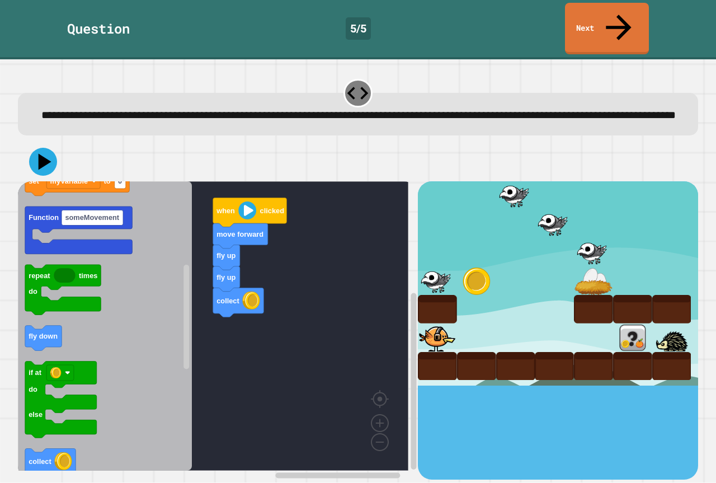
click at [232, 318] on div "when clicked move forward fly up fly up collect when clicked change costume to …" at bounding box center [218, 330] width 400 height 298
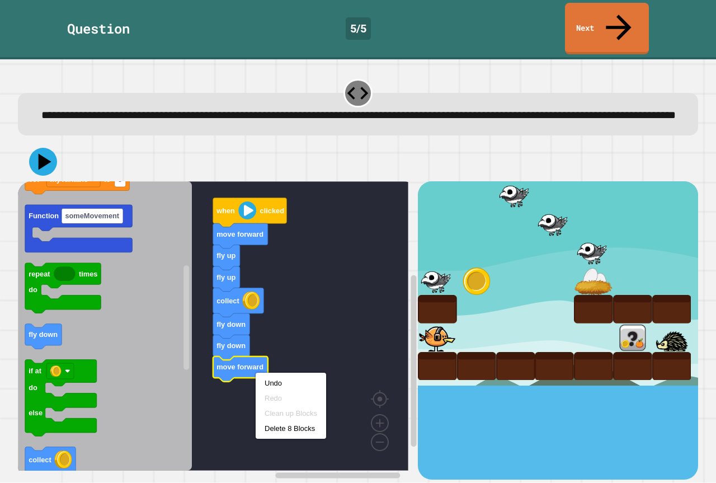
click at [249, 363] on text "move forward" at bounding box center [240, 367] width 47 height 8
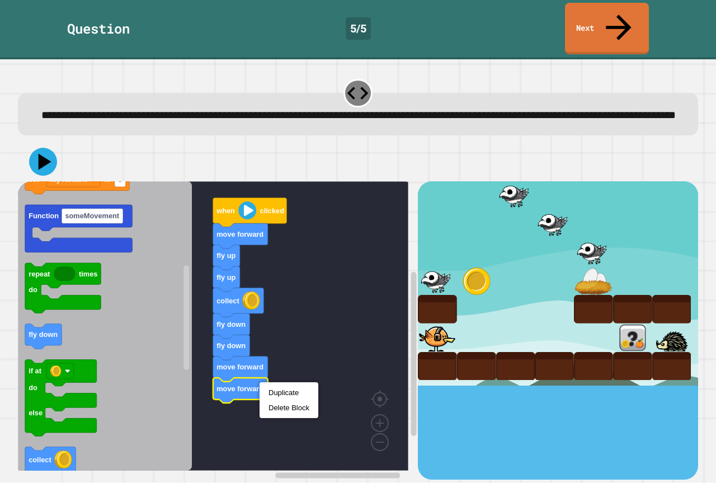
click at [270, 384] on div "Duplicate Delete Block" at bounding box center [289, 400] width 59 height 36
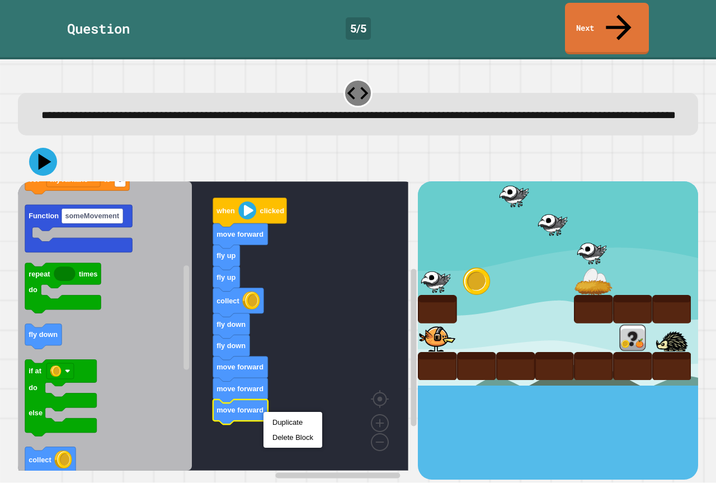
click at [275, 414] on div "Duplicate Delete Block" at bounding box center [293, 430] width 59 height 36
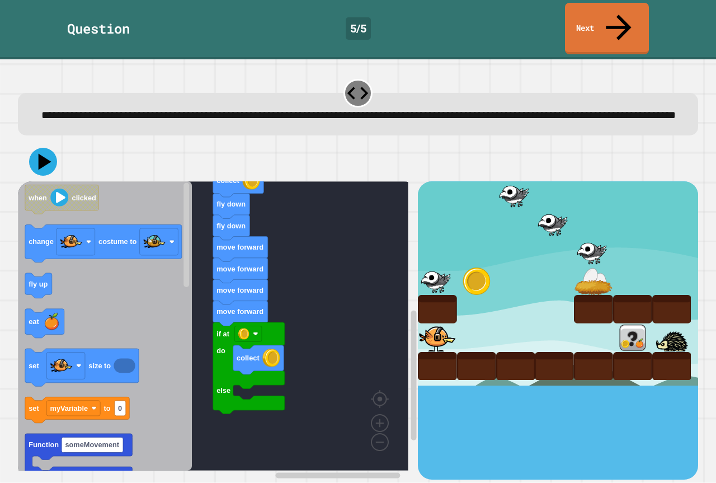
click at [151, 369] on icon "when clicked change costume to fly up eat set size to set myVariable to 0 Funct…" at bounding box center [105, 325] width 174 height 289
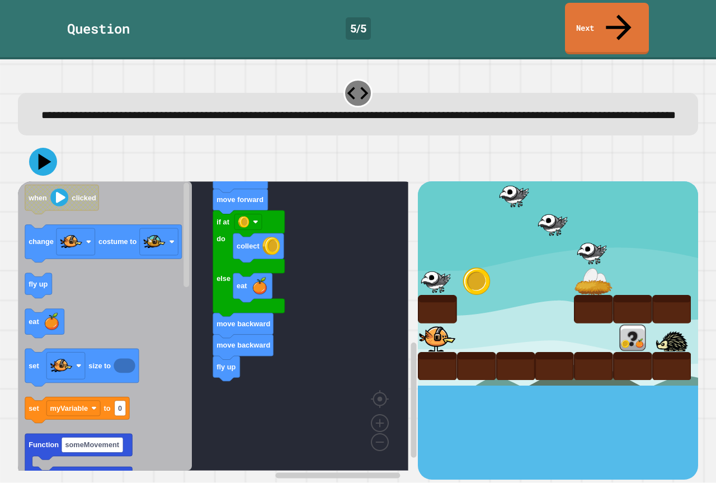
click at [189, 361] on div "when clicked move forward fly up fly up collect fly down fly down move forward …" at bounding box center [218, 330] width 400 height 298
click at [242, 346] on icon "Blockly Workspace" at bounding box center [243, 347] width 60 height 25
click at [188, 407] on div "when clicked move forward fly up fly up collect fly down fly down move forward …" at bounding box center [218, 330] width 400 height 298
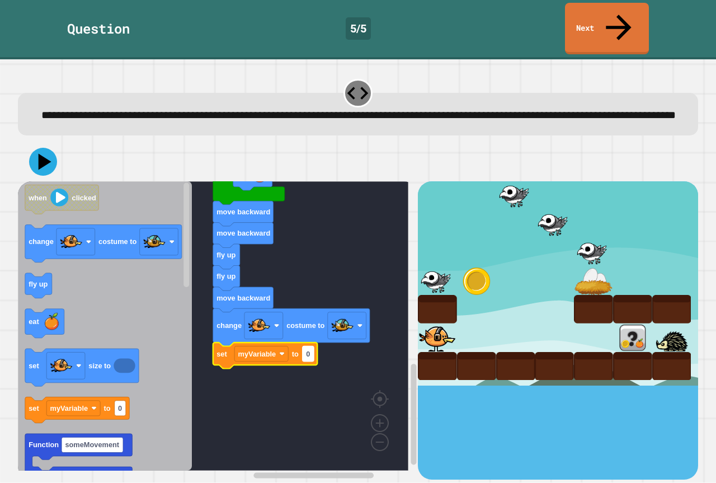
click at [306, 351] on rect "Blockly Workspace" at bounding box center [308, 353] width 11 height 15
type input "*"
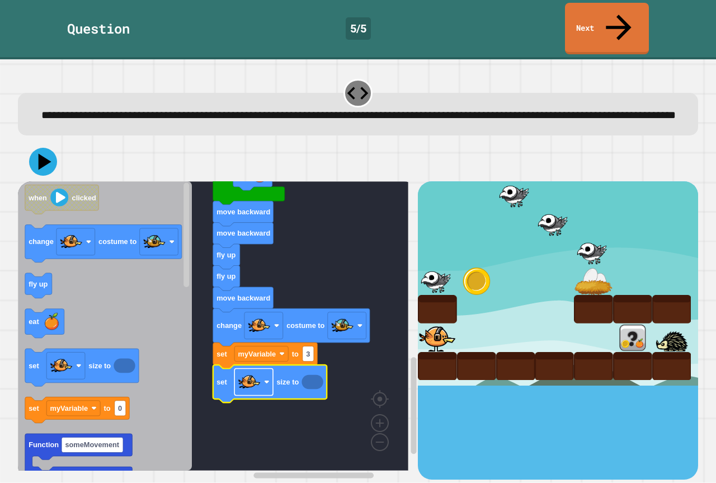
click at [264, 369] on rect "Blockly Workspace" at bounding box center [253, 382] width 39 height 27
click at [340, 421] on rect "Blockly Workspace" at bounding box center [213, 325] width 391 height 289
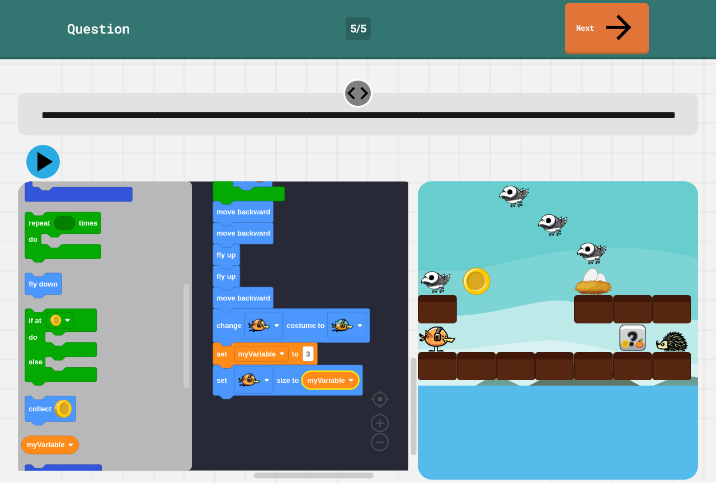
click at [50, 159] on icon at bounding box center [43, 162] width 34 height 34
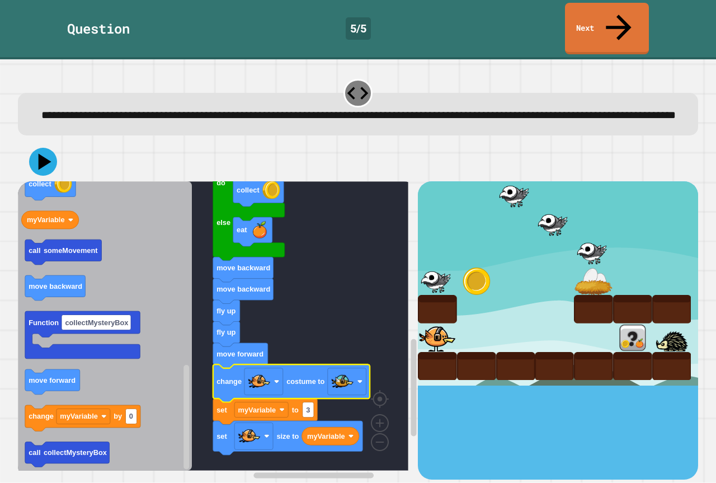
click at [224, 380] on icon "Blockly Workspace" at bounding box center [291, 383] width 157 height 37
click at [28, 147] on div at bounding box center [358, 161] width 680 height 39
drag, startPoint x: 33, startPoint y: 147, endPoint x: 55, endPoint y: 139, distance: 23.9
click at [36, 147] on icon at bounding box center [43, 162] width 34 height 34
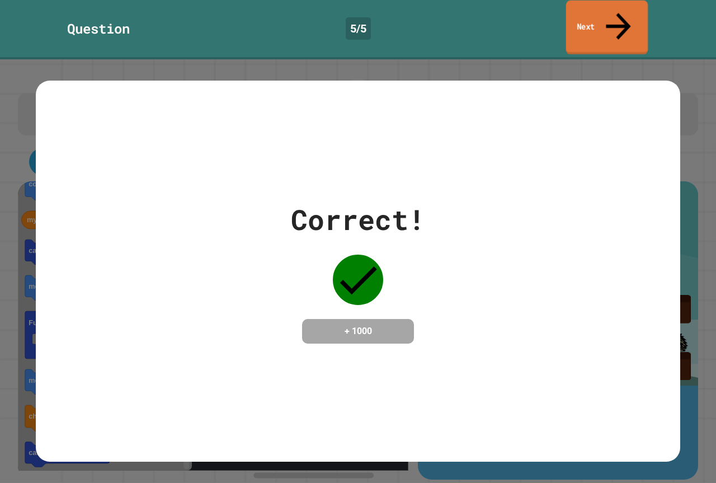
click at [628, 12] on link "Next" at bounding box center [607, 28] width 82 height 54
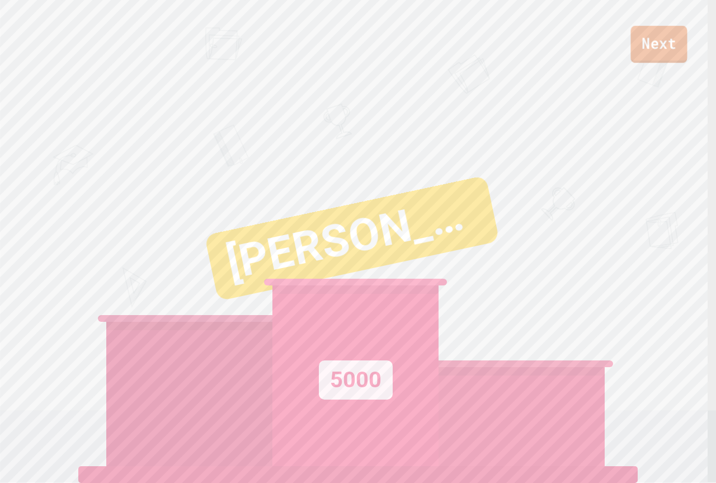
click at [678, 57] on link "Next" at bounding box center [659, 44] width 57 height 37
